Goal: Feedback & Contribution: Submit feedback/report problem

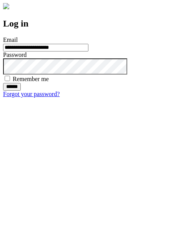
type input "**********"
click at [21, 91] on input "******" at bounding box center [12, 87] width 18 height 8
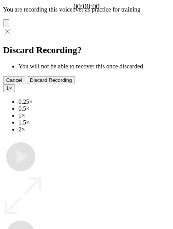
type input "**********"
